Goal: Information Seeking & Learning: Learn about a topic

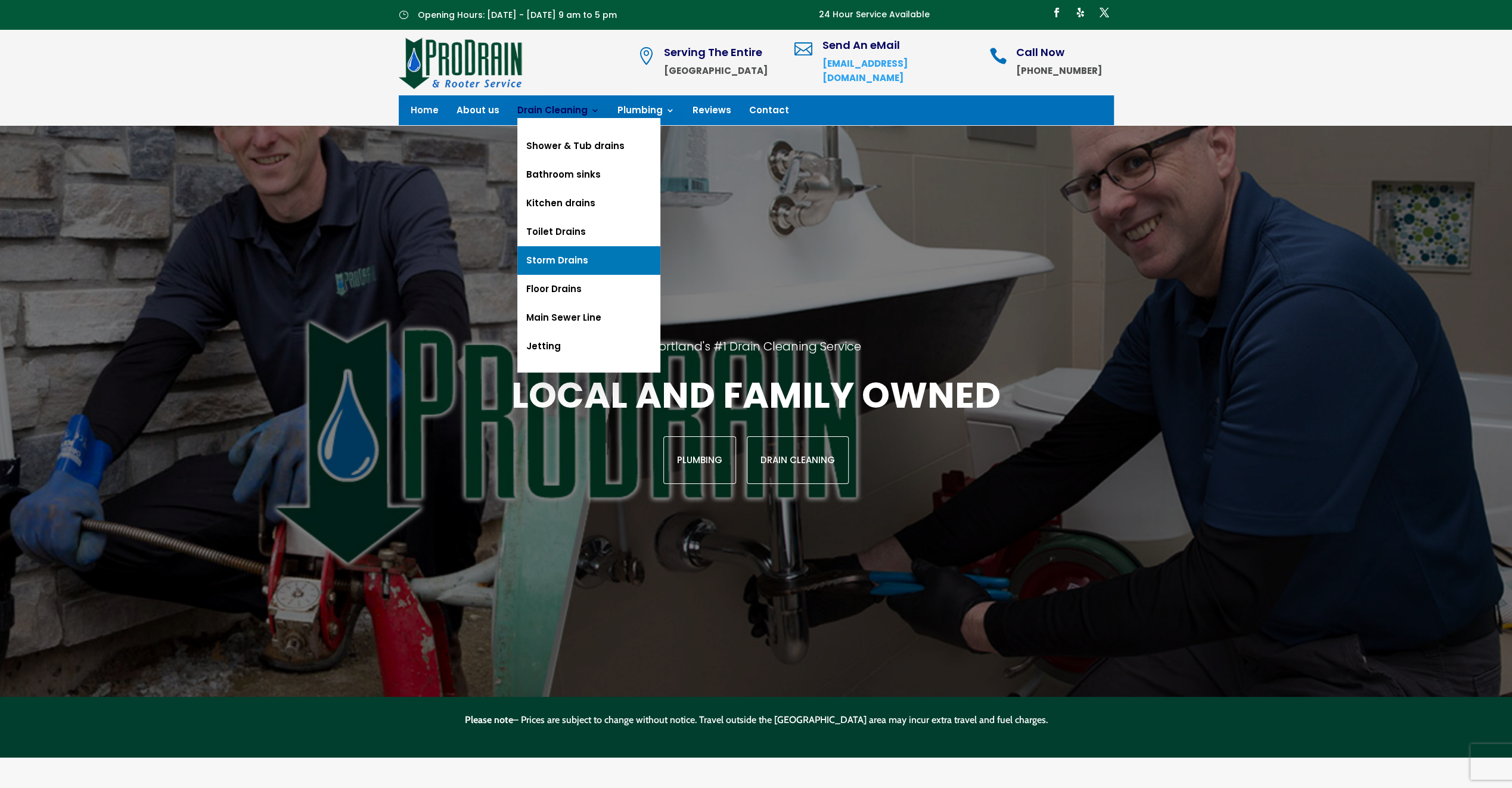
click at [535, 247] on link "Storm Drains" at bounding box center [588, 261] width 143 height 29
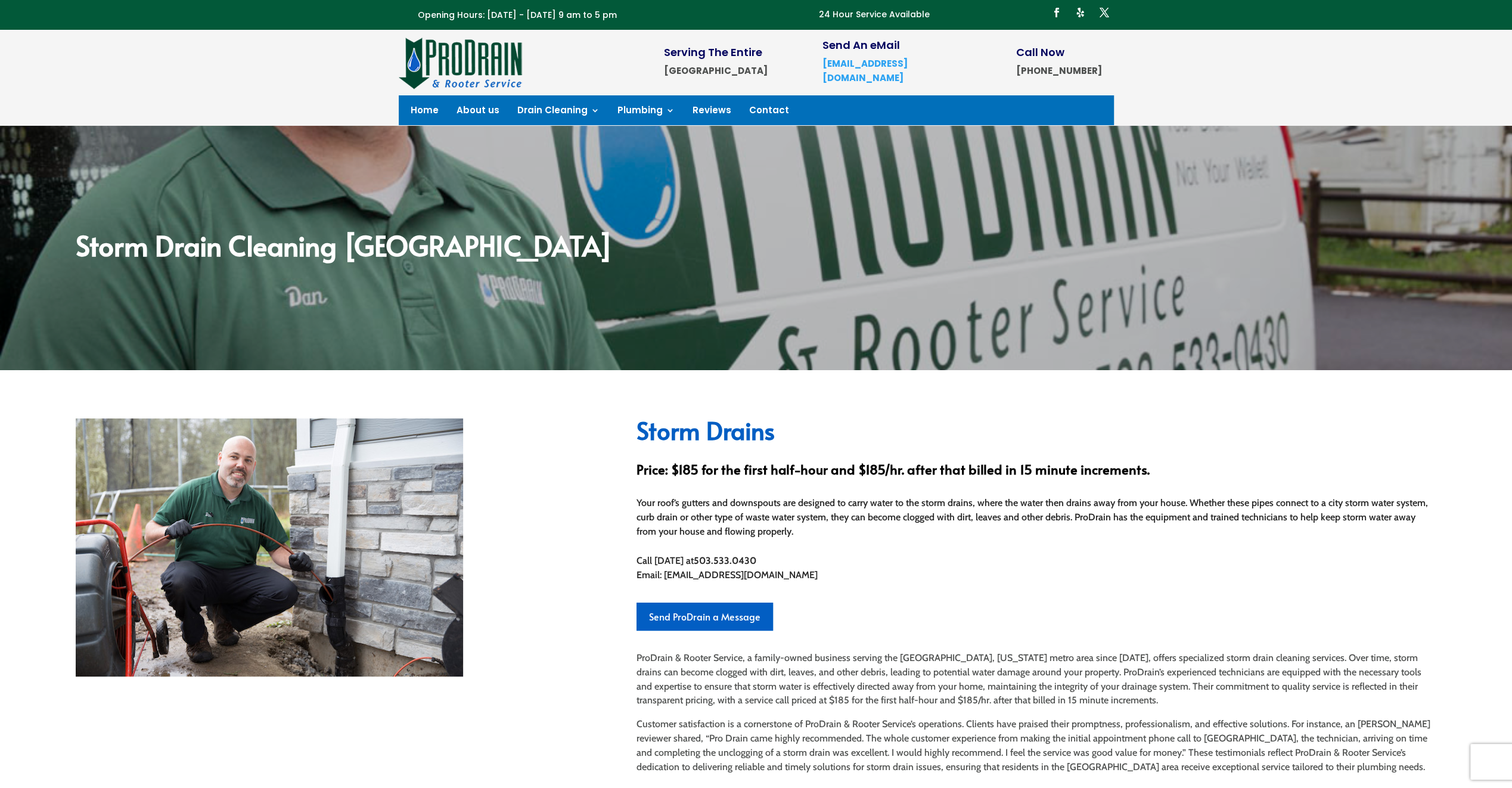
click at [542, 236] on h2 "Storm Drain Cleaning Portland" at bounding box center [756, 248] width 1361 height 33
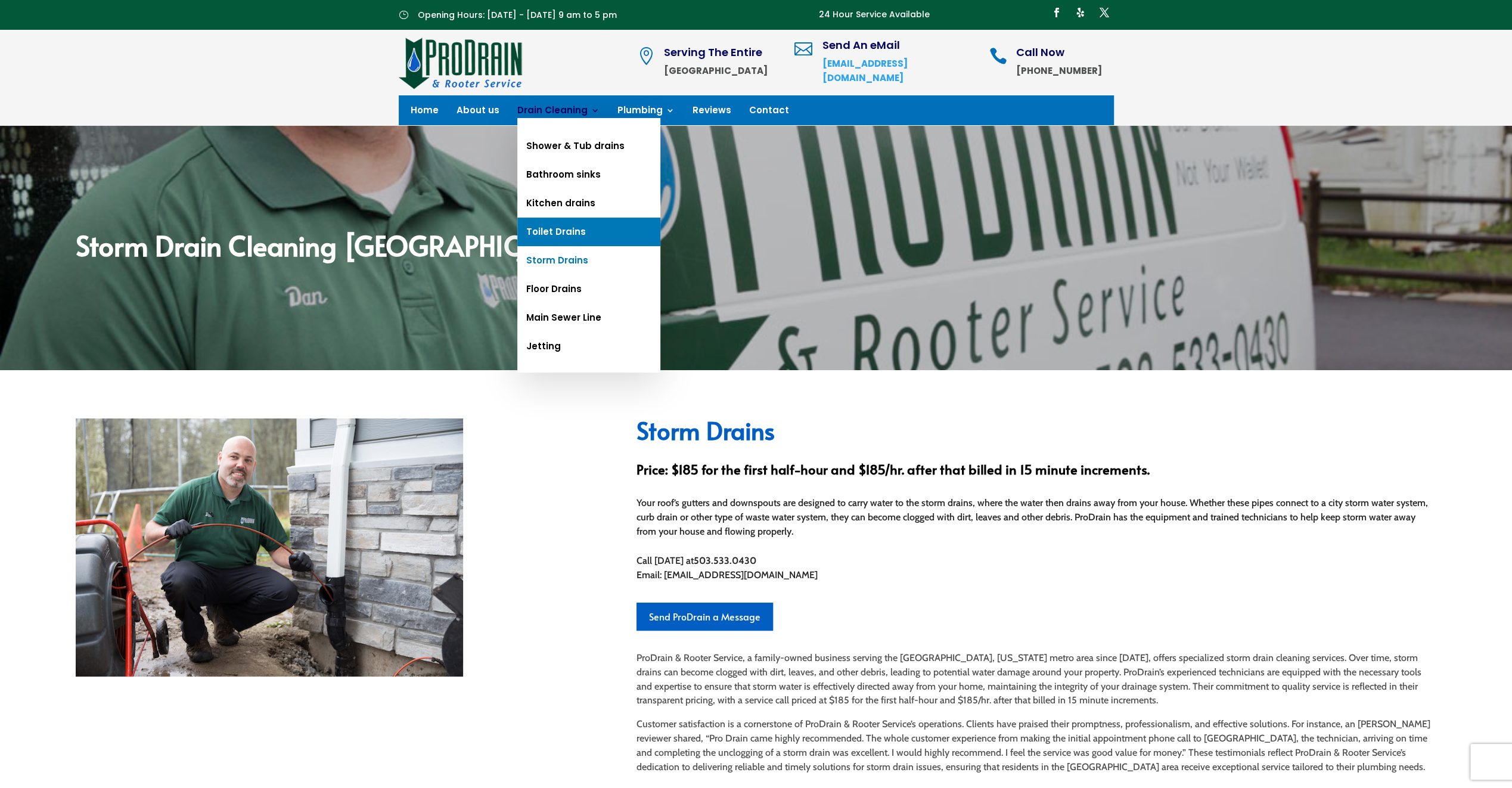
click at [547, 227] on link "Toilet Drains" at bounding box center [588, 232] width 143 height 29
